Goal: Information Seeking & Learning: Learn about a topic

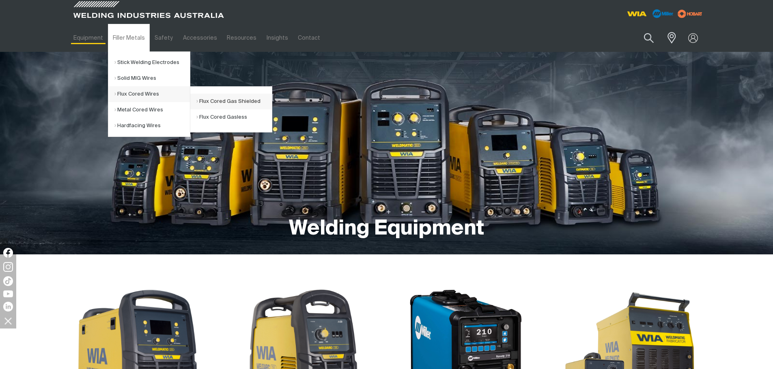
click at [202, 97] on link "Flux Cored Gas Shielded" at bounding box center [233, 102] width 75 height 16
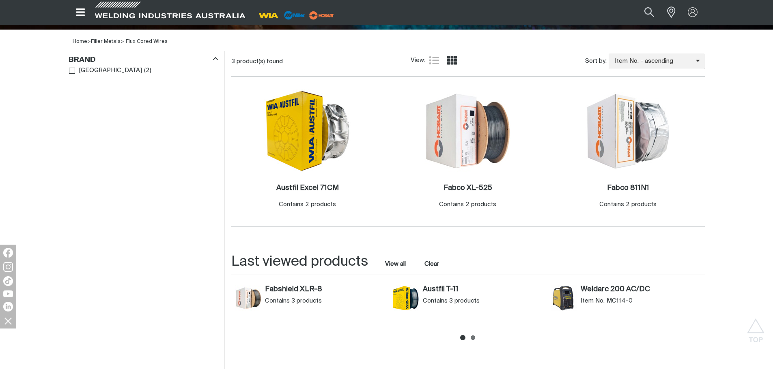
scroll to position [243, 0]
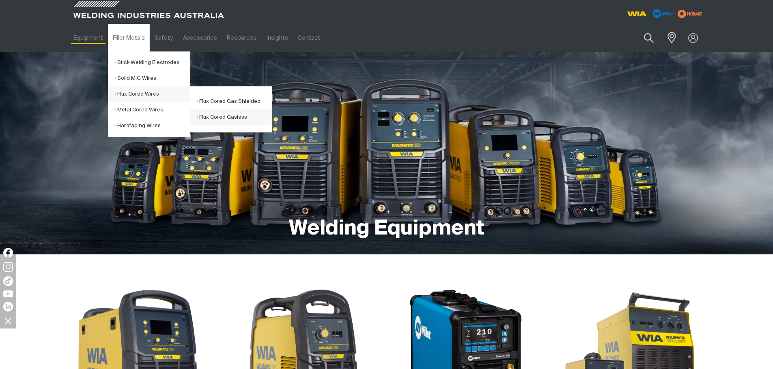
click at [213, 113] on link "Flux Cored Gasless" at bounding box center [233, 118] width 75 height 16
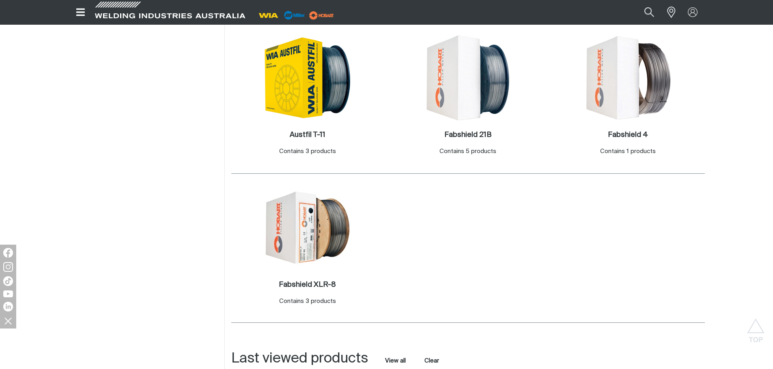
scroll to position [284, 0]
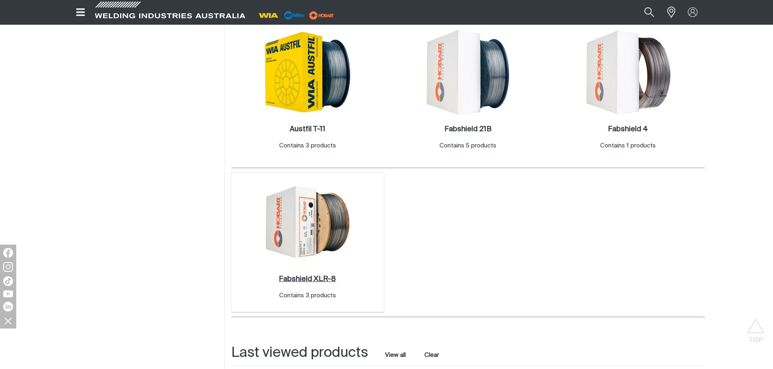
click at [316, 281] on h2 "Fabshield XLR-8 ." at bounding box center [307, 279] width 57 height 7
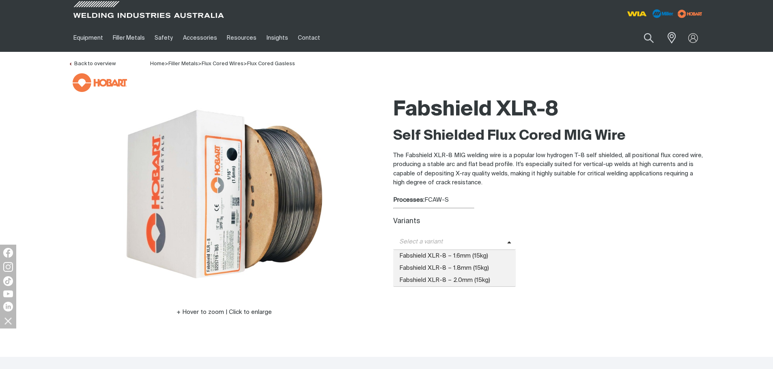
click at [507, 243] on icon at bounding box center [509, 243] width 4 height 6
click at [475, 258] on span "Fabshield XLR-8 – 1.6mm (15kg)" at bounding box center [454, 256] width 123 height 12
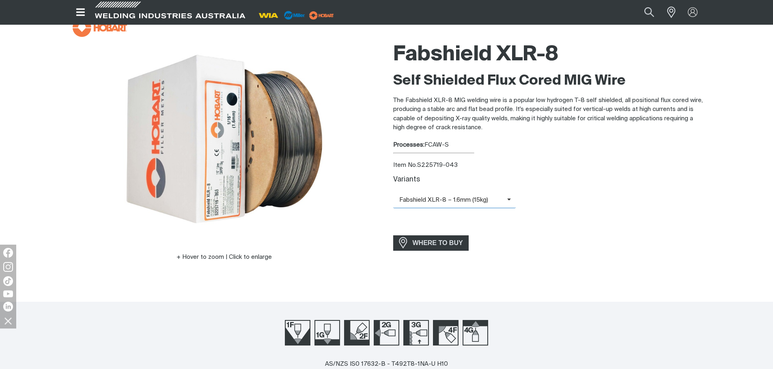
scroll to position [41, 0]
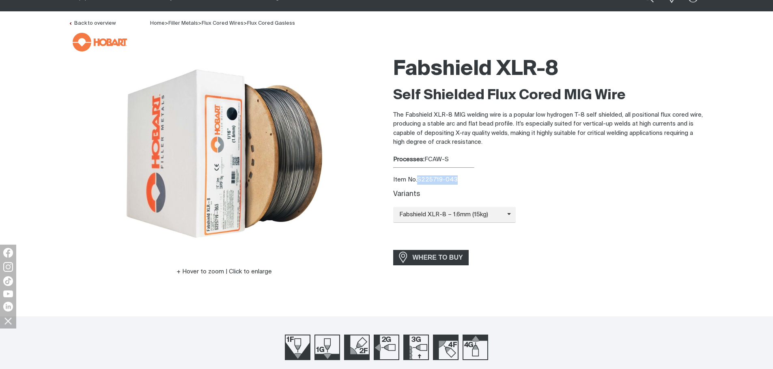
drag, startPoint x: 457, startPoint y: 178, endPoint x: 419, endPoint y: 177, distance: 37.3
click at [419, 177] on div "Item No. S225719-043" at bounding box center [548, 180] width 311 height 9
copy div "S225719-043"
click at [475, 178] on div "Item No. S225719-043" at bounding box center [548, 180] width 311 height 9
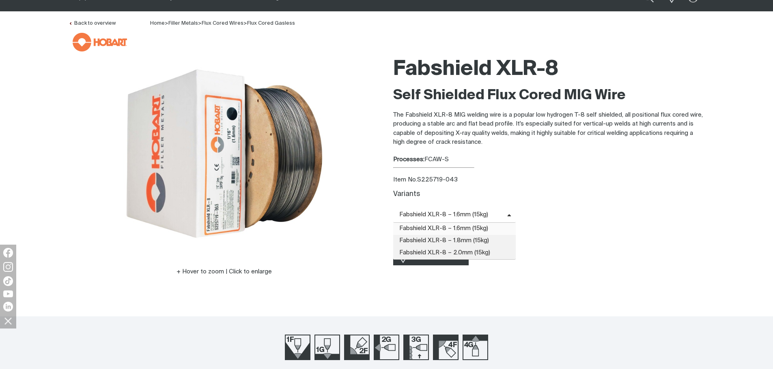
click at [507, 215] on icon at bounding box center [509, 216] width 4 height 6
click at [477, 242] on span "Fabshield XLR-8 – 1.8mm (15kg)" at bounding box center [454, 241] width 123 height 12
click at [507, 217] on icon at bounding box center [509, 216] width 4 height 6
click at [485, 227] on span "Fabshield XLR-8 – 1.6mm (15kg)" at bounding box center [454, 229] width 123 height 12
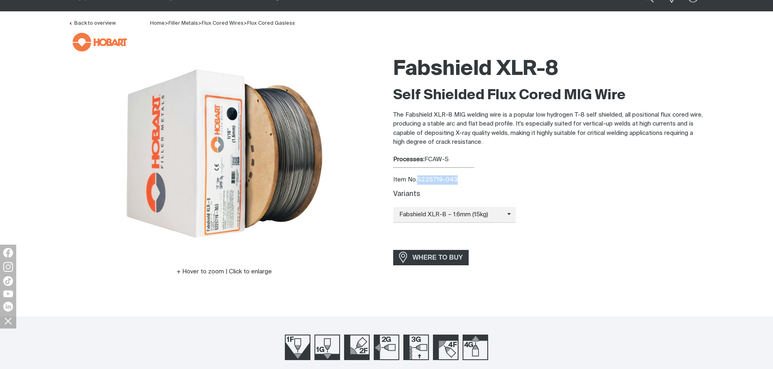
drag, startPoint x: 458, startPoint y: 184, endPoint x: 418, endPoint y: 183, distance: 40.2
click at [418, 183] on div "Item No. S225719-043" at bounding box center [548, 180] width 311 height 9
copy div "S225719-043"
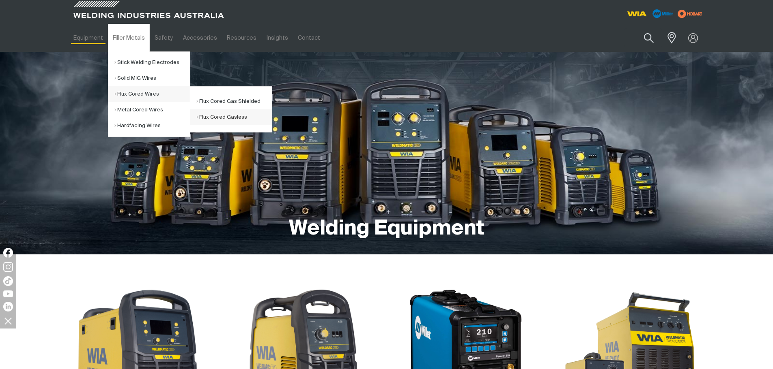
click at [213, 119] on link "Flux Cored Gasless" at bounding box center [233, 118] width 75 height 16
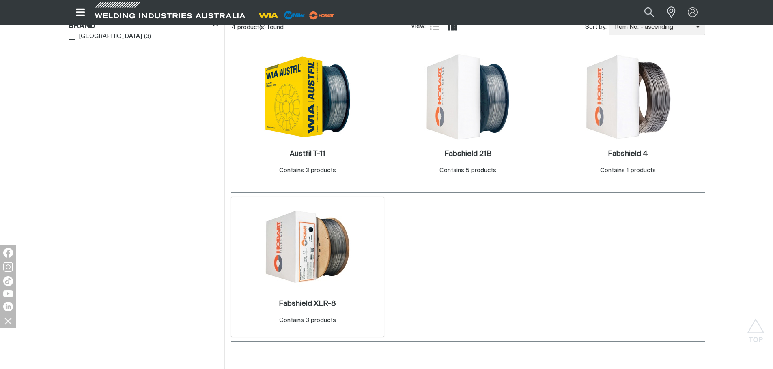
scroll to position [284, 0]
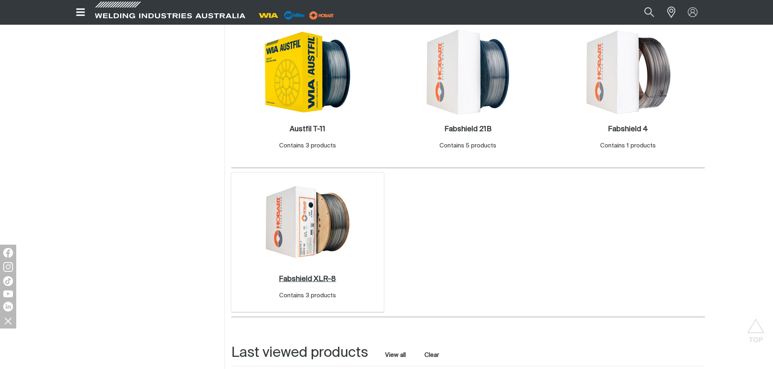
click at [326, 281] on h2 "Fabshield XLR-8 ." at bounding box center [307, 279] width 57 height 7
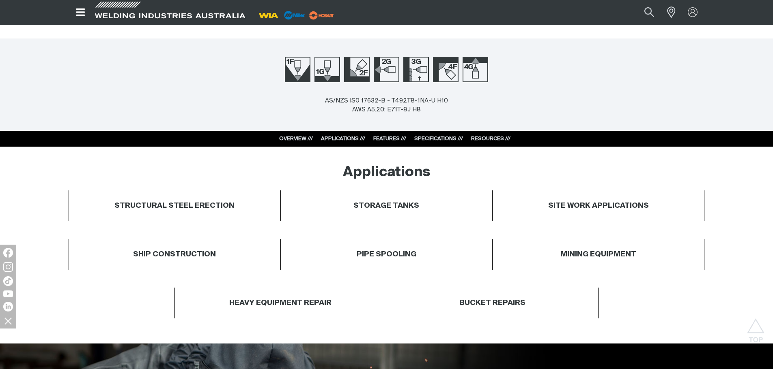
scroll to position [324, 0]
